Goal: Task Accomplishment & Management: Complete application form

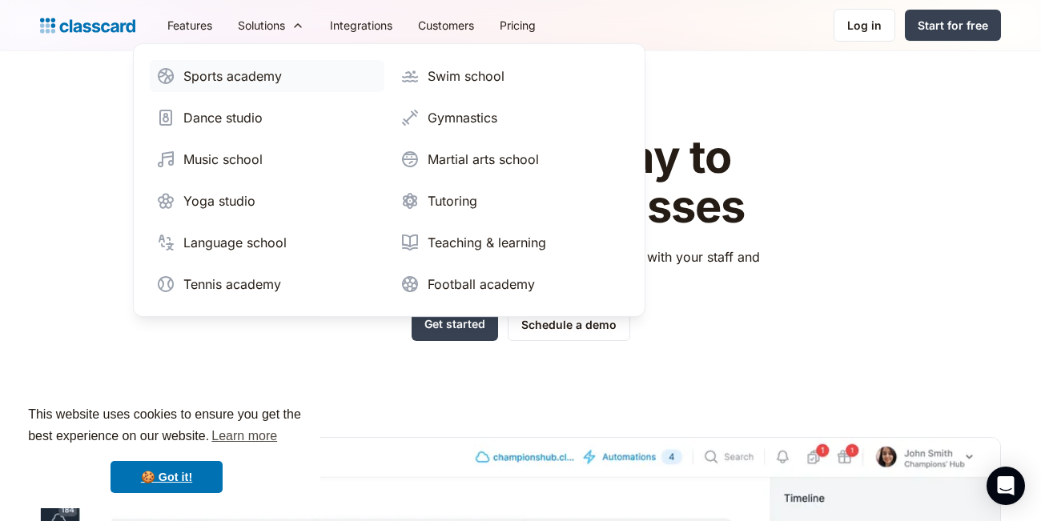
click at [215, 75] on div "Sports academy" at bounding box center [232, 75] width 98 height 19
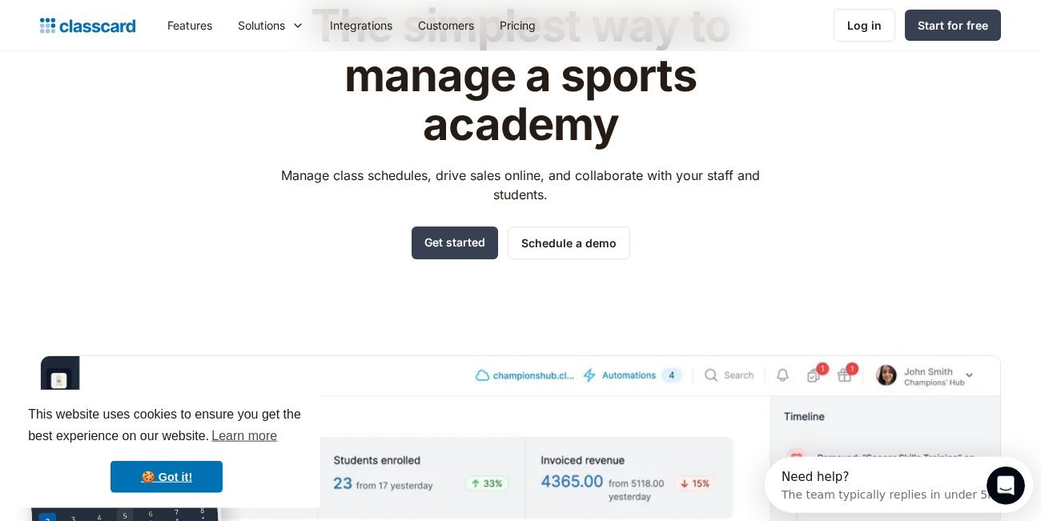
scroll to position [110, 0]
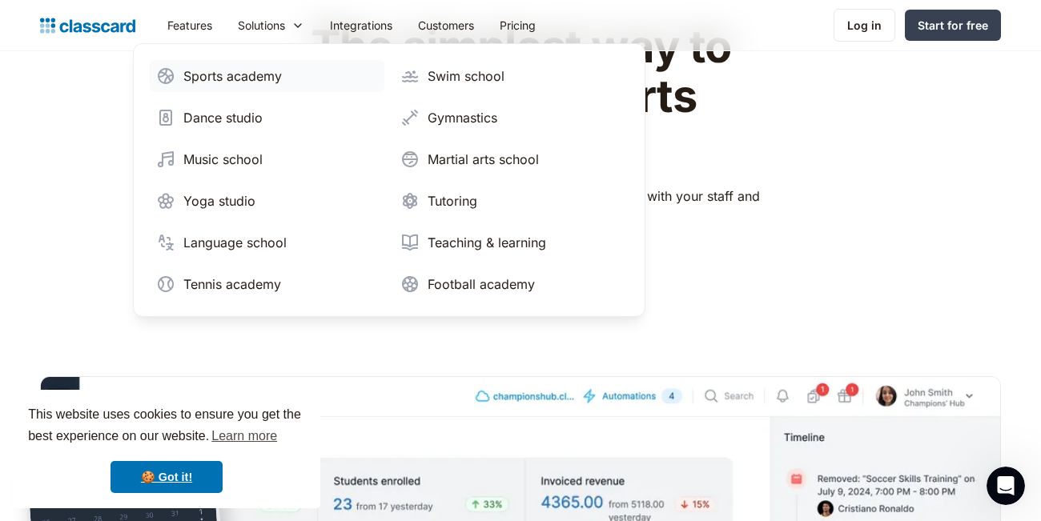
click at [263, 77] on div "Sports academy" at bounding box center [232, 75] width 98 height 19
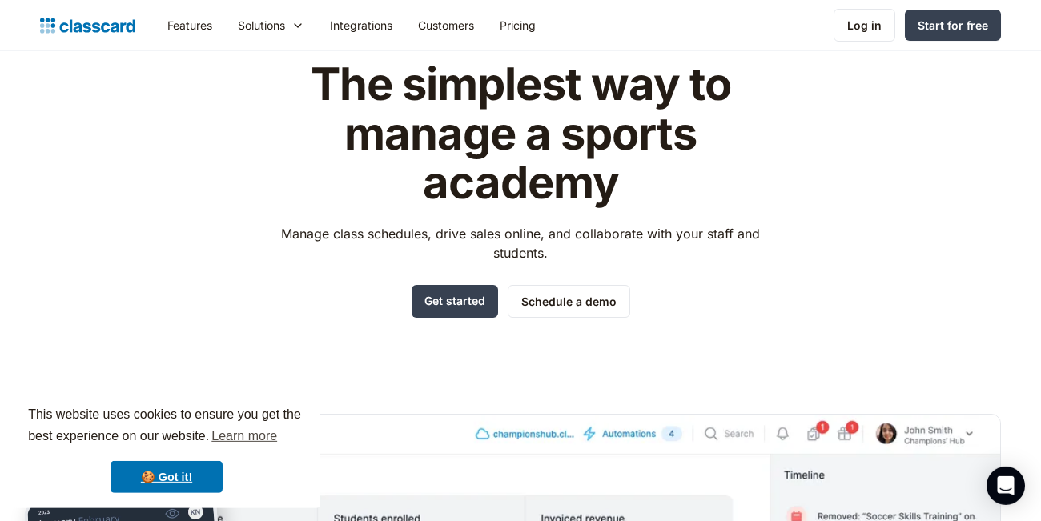
scroll to position [55, 0]
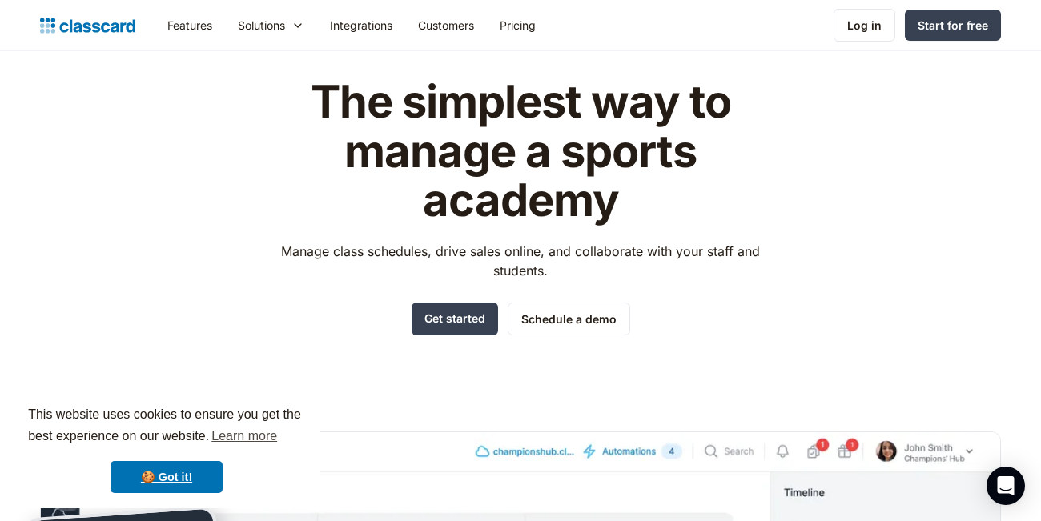
drag, startPoint x: 446, startPoint y: 312, endPoint x: 432, endPoint y: 319, distance: 15.4
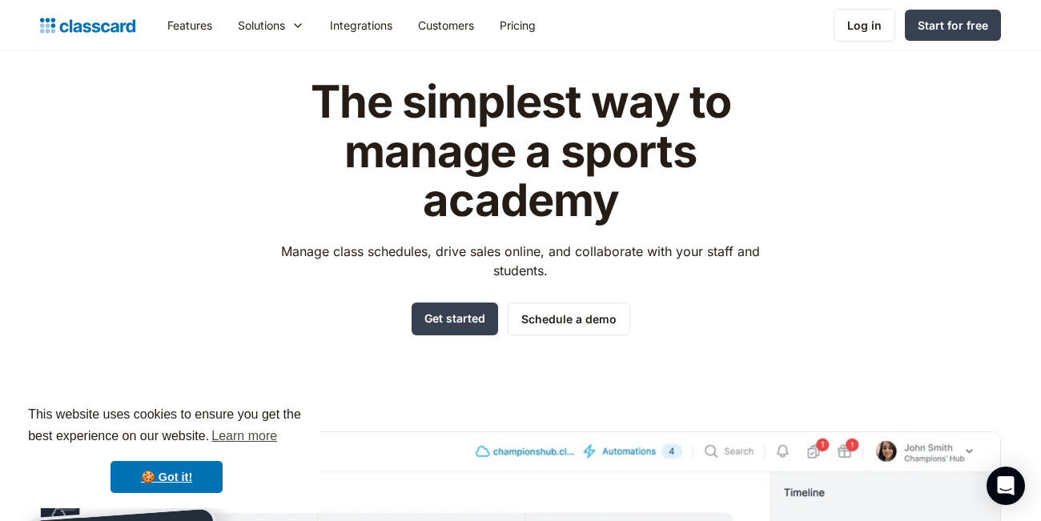
drag, startPoint x: 432, startPoint y: 319, endPoint x: 564, endPoint y: 316, distance: 132.1
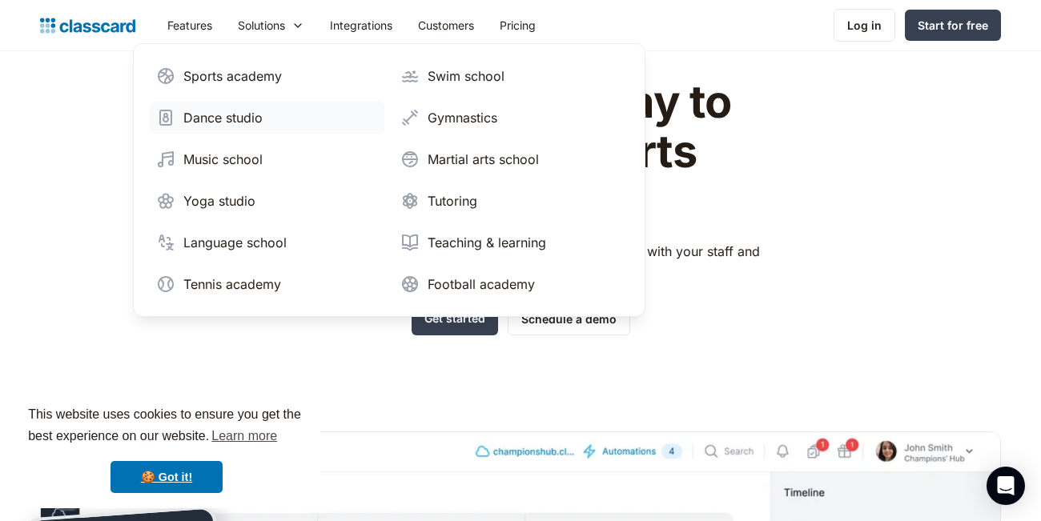
click at [247, 131] on link "Dance studio" at bounding box center [267, 118] width 235 height 32
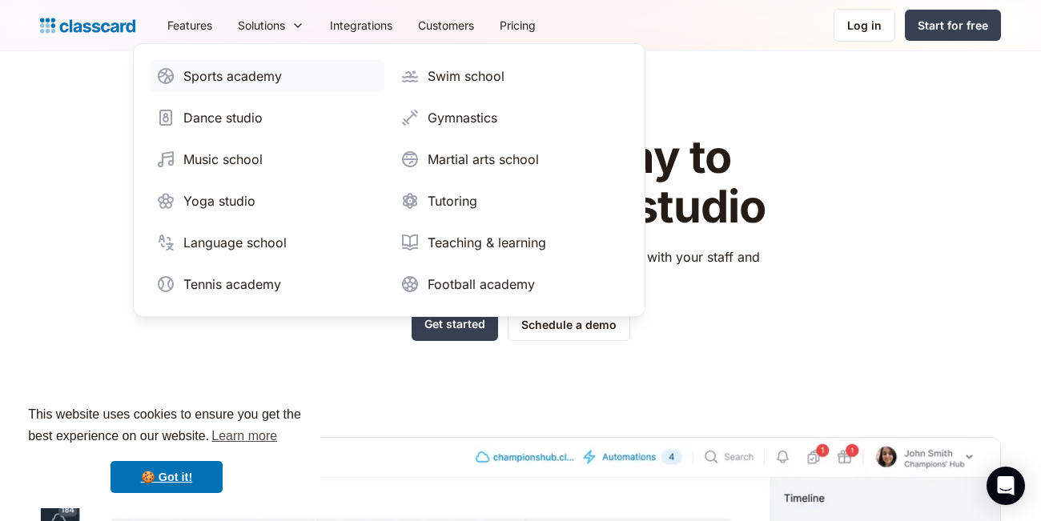
click at [248, 74] on div "Sports academy" at bounding box center [232, 75] width 98 height 19
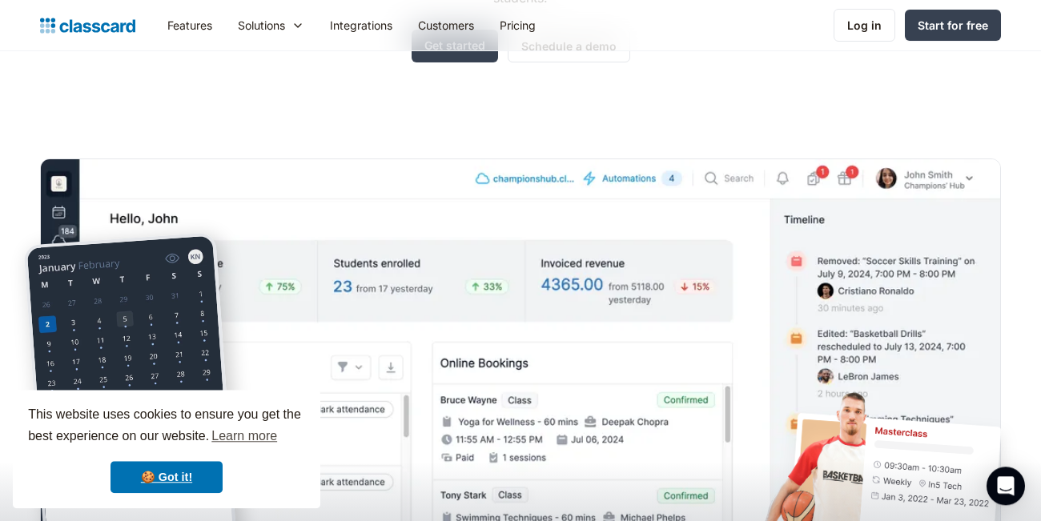
scroll to position [484, 0]
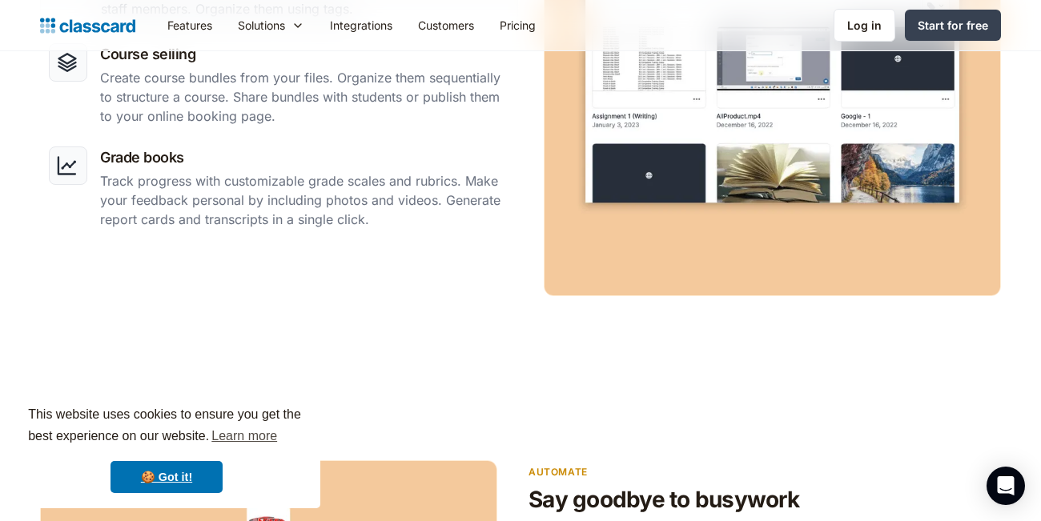
scroll to position [1657, 0]
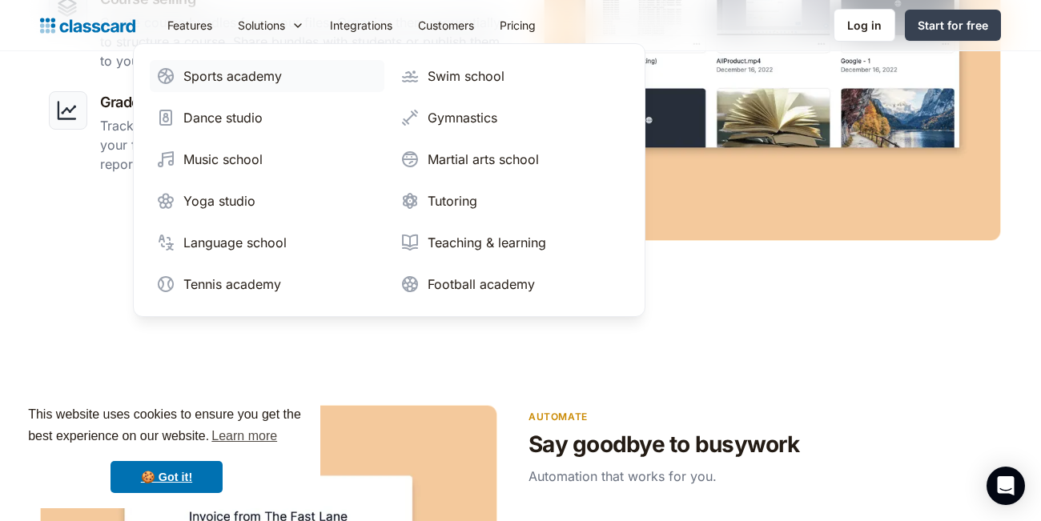
click at [242, 81] on div "Sports academy" at bounding box center [232, 75] width 98 height 19
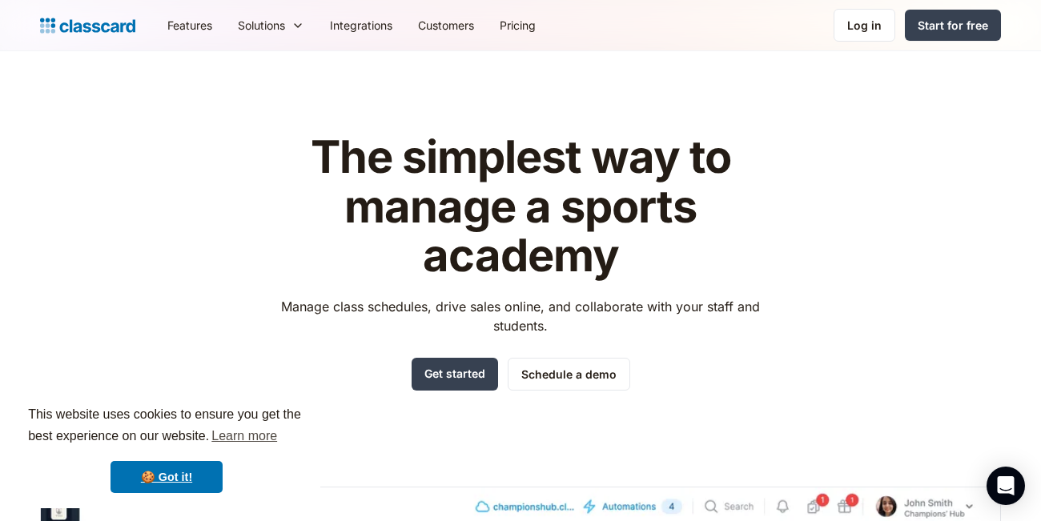
drag, startPoint x: 464, startPoint y: 368, endPoint x: 446, endPoint y: 357, distance: 21.6
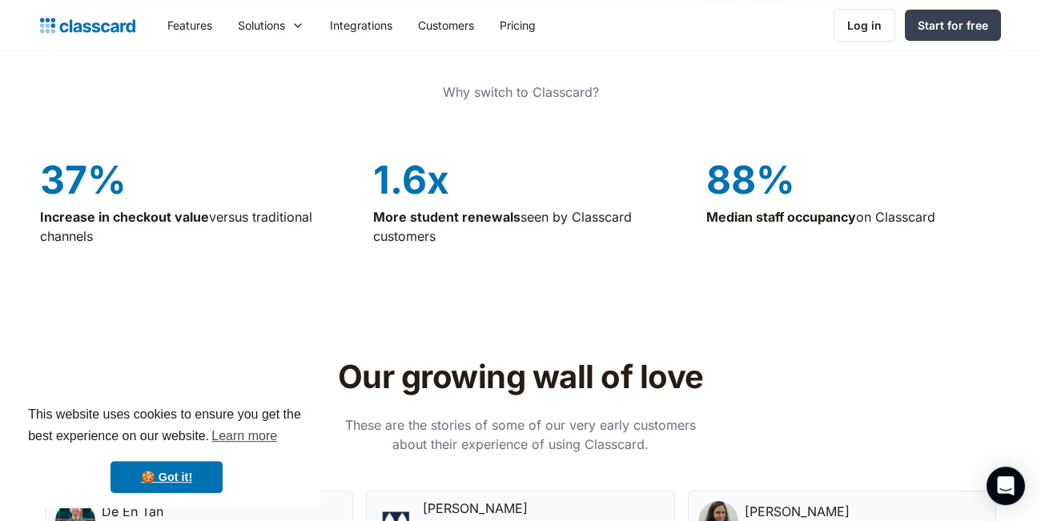
scroll to position [3812, 0]
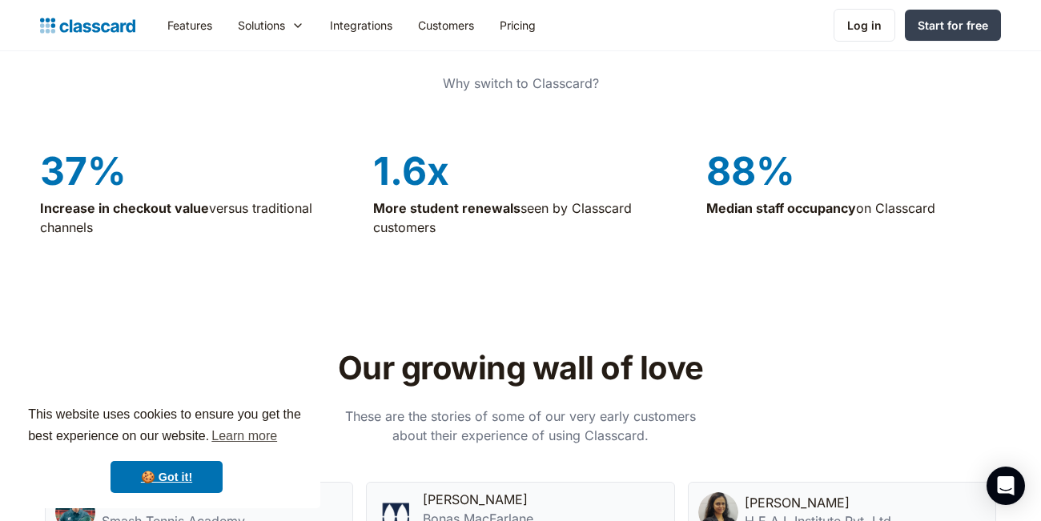
click at [483, 49] on div "Features Resources Blog The latest industry news, updates and info. Customer st…" at bounding box center [520, 25] width 1041 height 51
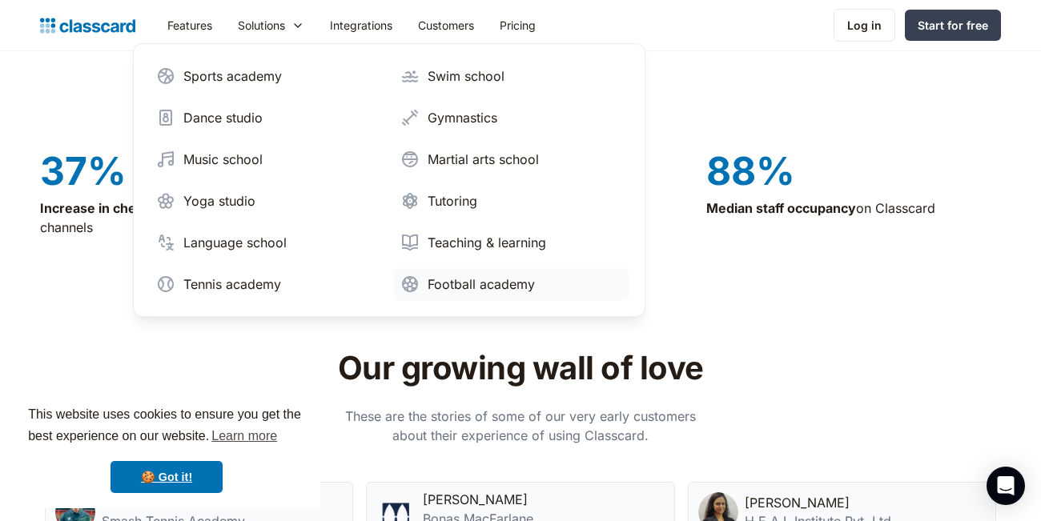
click at [496, 280] on div "Football academy" at bounding box center [481, 284] width 107 height 19
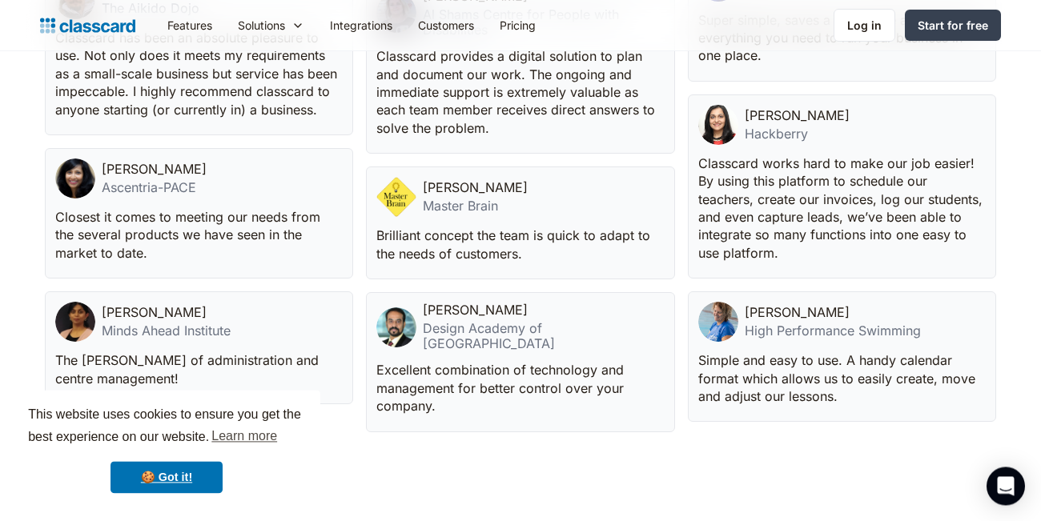
scroll to position [4585, 0]
